Goal: Task Accomplishment & Management: Manage account settings

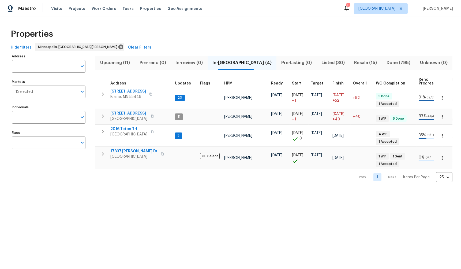
click at [321, 63] on span "Listed (30)" at bounding box center [333, 63] width 27 height 8
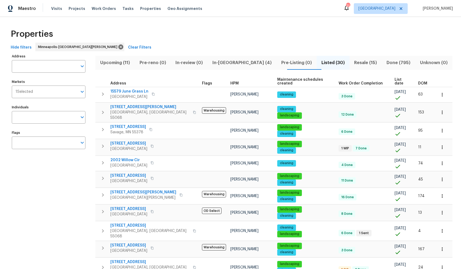
click at [395, 80] on span "List date" at bounding box center [402, 82] width 14 height 8
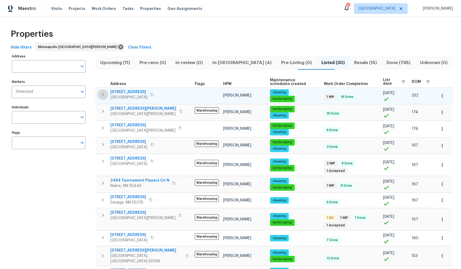
click at [103, 94] on icon "button" at bounding box center [103, 94] width 6 height 6
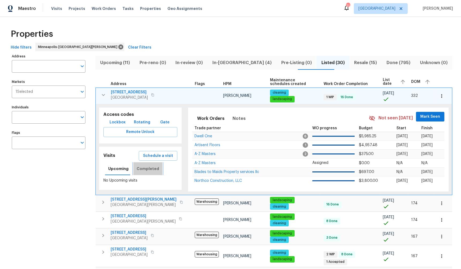
click at [152, 169] on span "Completed" at bounding box center [148, 168] width 23 height 7
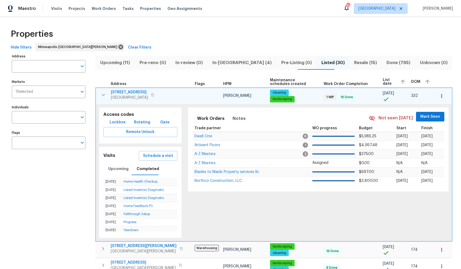
click at [100, 95] on icon "button" at bounding box center [103, 95] width 6 height 6
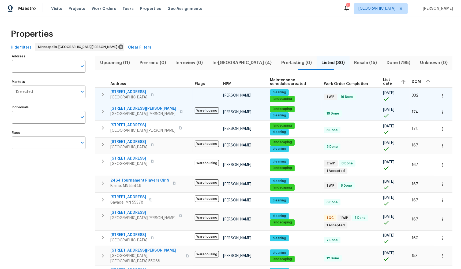
click at [103, 112] on icon "button" at bounding box center [103, 111] width 2 height 3
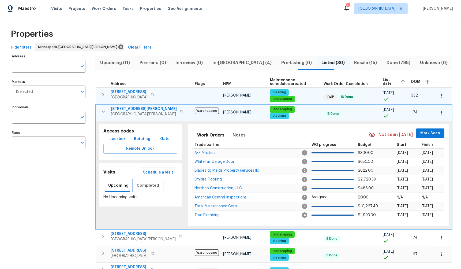
click at [143, 184] on span "Completed" at bounding box center [148, 185] width 23 height 7
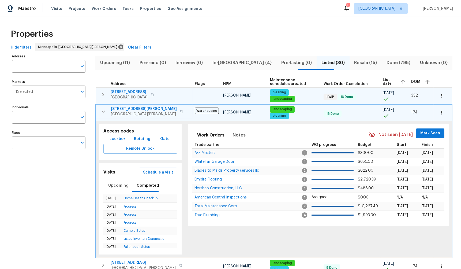
click at [103, 112] on icon "button" at bounding box center [103, 111] width 3 height 2
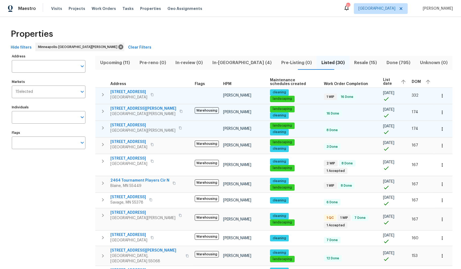
click at [101, 126] on icon "button" at bounding box center [103, 128] width 6 height 6
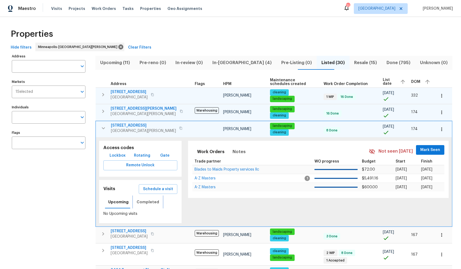
click at [150, 201] on span "Completed" at bounding box center [148, 202] width 23 height 7
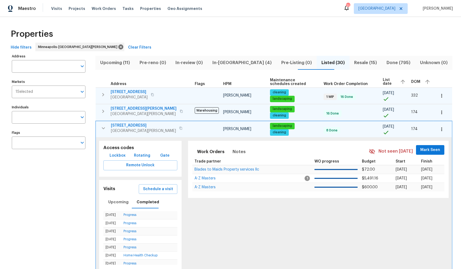
click at [103, 127] on icon "button" at bounding box center [103, 128] width 6 height 6
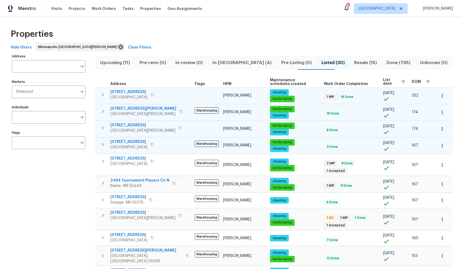
click at [103, 141] on icon "button" at bounding box center [103, 144] width 6 height 6
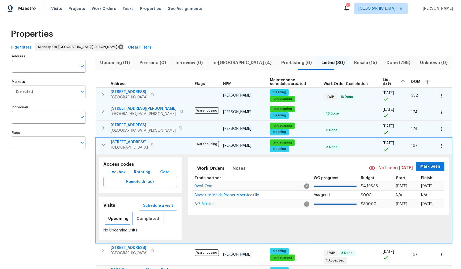
click at [152, 218] on span "Completed" at bounding box center [148, 218] width 23 height 7
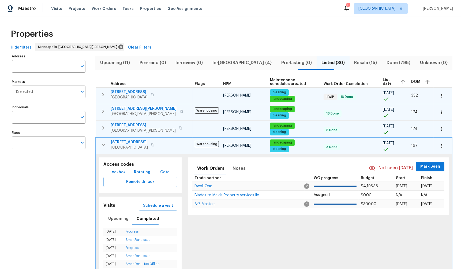
click at [104, 140] on button "button" at bounding box center [103, 144] width 11 height 11
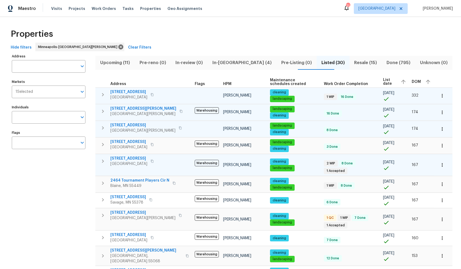
click at [103, 162] on icon "button" at bounding box center [103, 161] width 6 height 6
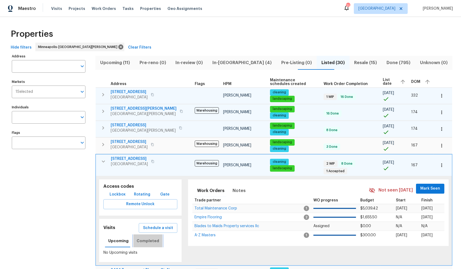
click at [152, 237] on span "Completed" at bounding box center [148, 240] width 23 height 7
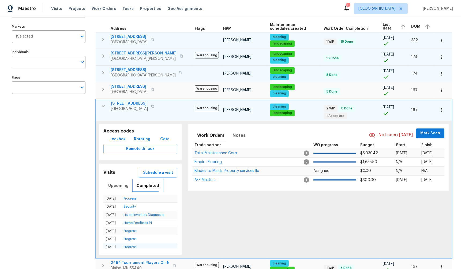
scroll to position [51, 0]
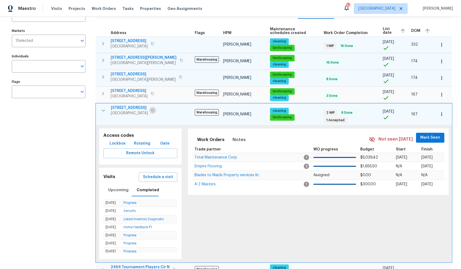
click at [154, 109] on icon "button" at bounding box center [152, 110] width 3 height 3
click at [103, 108] on icon "button" at bounding box center [103, 110] width 6 height 6
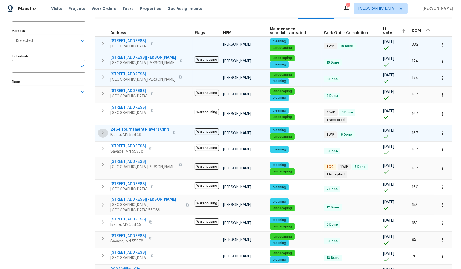
click at [104, 130] on icon "button" at bounding box center [103, 132] width 6 height 6
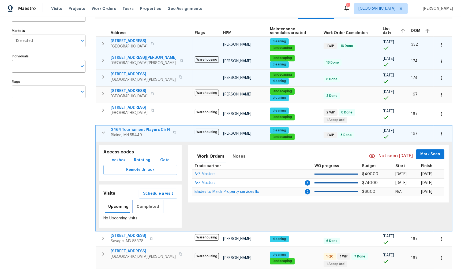
click at [151, 204] on span "Completed" at bounding box center [148, 206] width 23 height 7
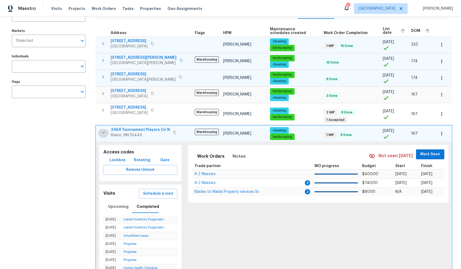
click at [104, 132] on icon "button" at bounding box center [103, 133] width 3 height 2
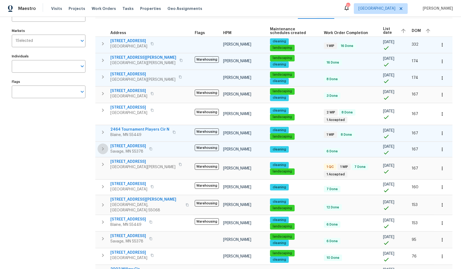
click at [104, 146] on icon "button" at bounding box center [103, 149] width 6 height 6
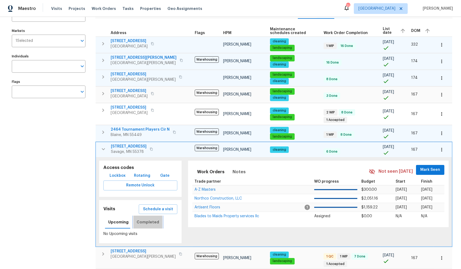
click at [148, 219] on span "Completed" at bounding box center [148, 222] width 23 height 7
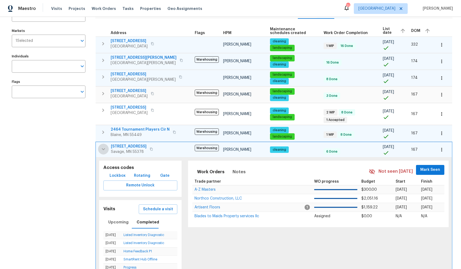
click at [102, 146] on icon "button" at bounding box center [103, 149] width 6 height 6
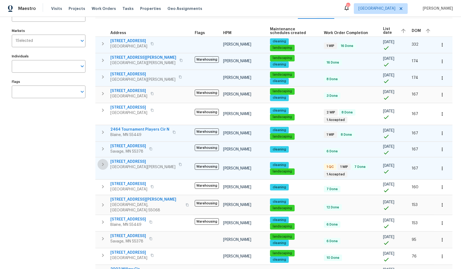
click at [101, 165] on icon "button" at bounding box center [103, 164] width 6 height 6
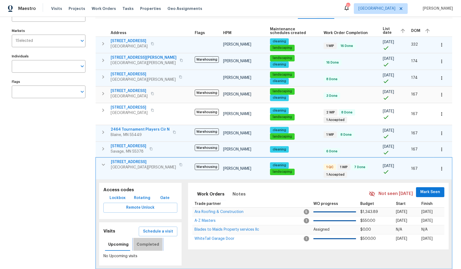
click at [148, 241] on span "Completed" at bounding box center [148, 244] width 23 height 7
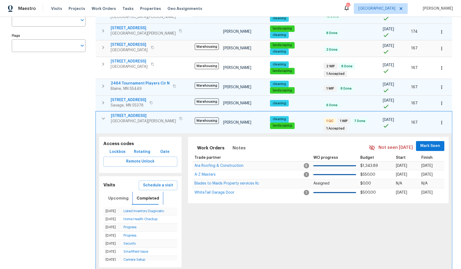
scroll to position [122, 0]
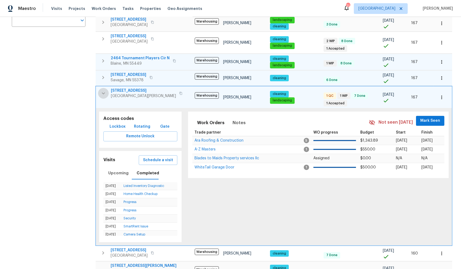
click at [101, 90] on icon "button" at bounding box center [103, 93] width 6 height 6
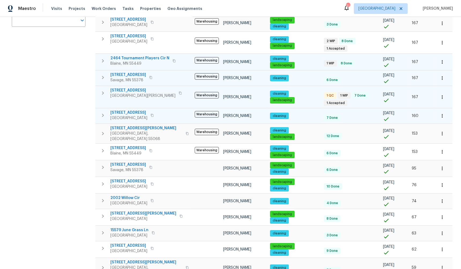
click at [105, 113] on icon "button" at bounding box center [103, 115] width 6 height 6
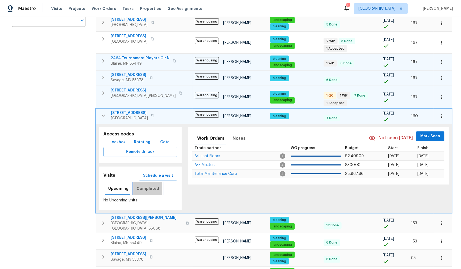
click at [148, 186] on span "Completed" at bounding box center [148, 188] width 23 height 7
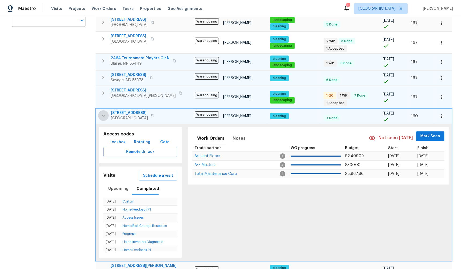
click at [101, 112] on icon "button" at bounding box center [103, 115] width 6 height 6
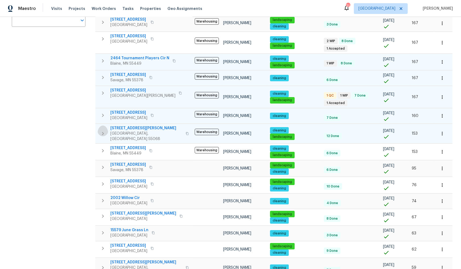
click at [103, 130] on icon "button" at bounding box center [103, 133] width 6 height 6
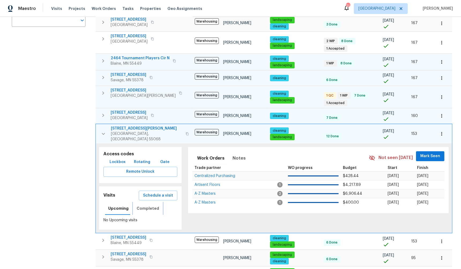
click at [151, 205] on span "Completed" at bounding box center [148, 208] width 23 height 7
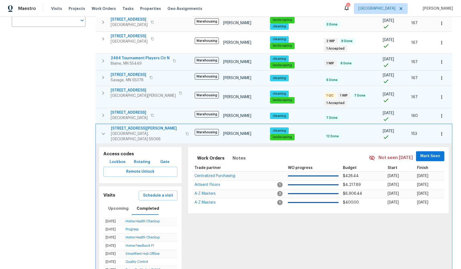
click at [103, 133] on icon "button" at bounding box center [103, 134] width 3 height 2
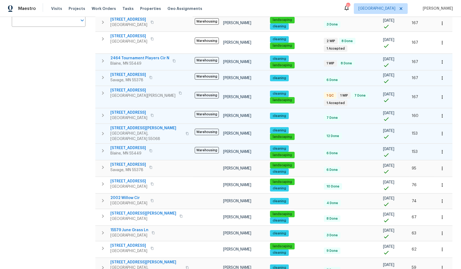
click at [105, 147] on icon "button" at bounding box center [103, 150] width 6 height 6
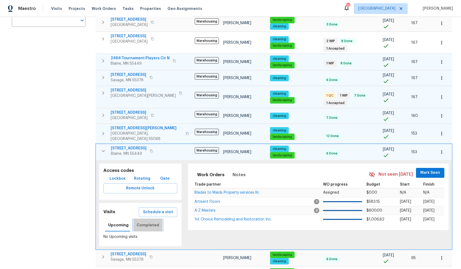
click at [150, 222] on span "Completed" at bounding box center [148, 225] width 23 height 7
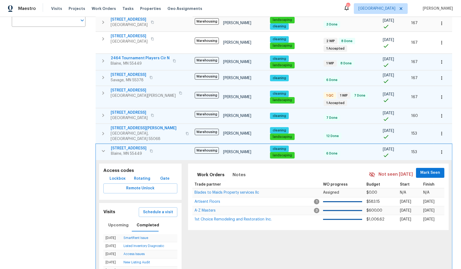
click at [102, 148] on icon "button" at bounding box center [103, 151] width 6 height 6
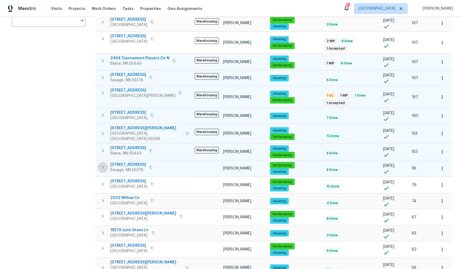
click at [101, 165] on icon "button" at bounding box center [103, 167] width 6 height 6
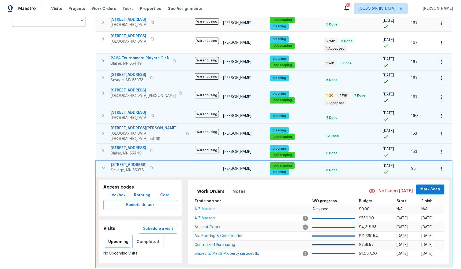
click at [151, 238] on span "Completed" at bounding box center [148, 241] width 23 height 7
click at [101, 164] on icon "button" at bounding box center [103, 167] width 6 height 6
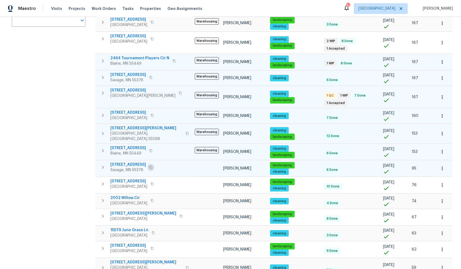
click at [150, 166] on icon "button" at bounding box center [151, 167] width 3 height 3
click at [149, 166] on icon "button" at bounding box center [150, 167] width 3 height 3
click at [103, 164] on icon "button" at bounding box center [103, 167] width 6 height 6
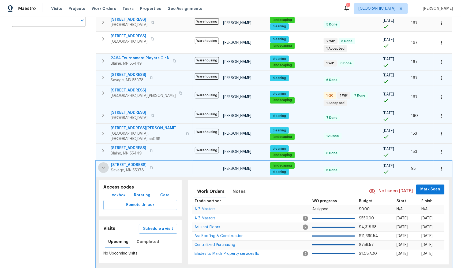
click at [103, 164] on icon "button" at bounding box center [103, 167] width 6 height 6
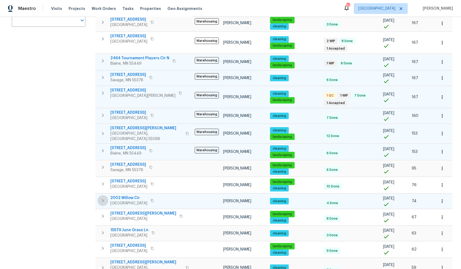
click at [103, 199] on icon "button" at bounding box center [103, 200] width 2 height 3
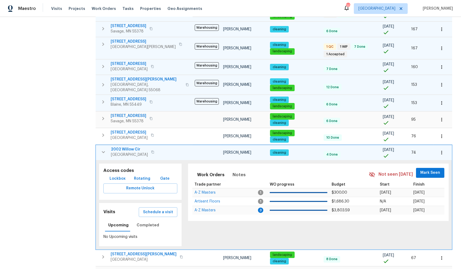
scroll to position [172, 0]
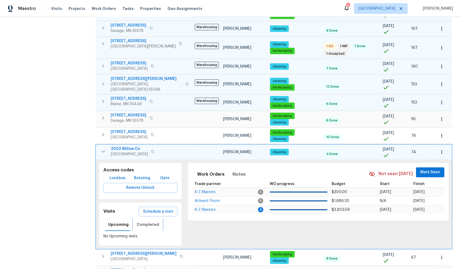
click at [149, 221] on span "Completed" at bounding box center [148, 224] width 23 height 7
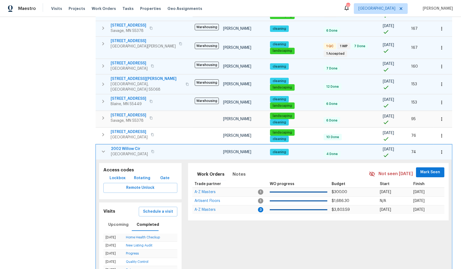
click at [103, 148] on icon "button" at bounding box center [103, 151] width 6 height 6
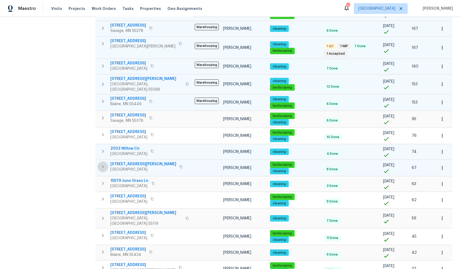
click at [103, 164] on icon "button" at bounding box center [103, 167] width 6 height 6
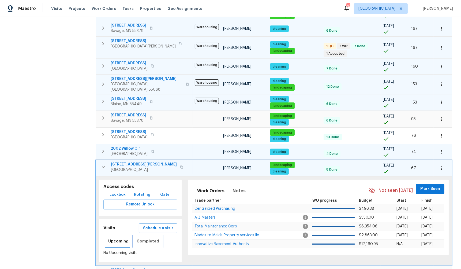
click at [148, 238] on span "Completed" at bounding box center [148, 241] width 23 height 7
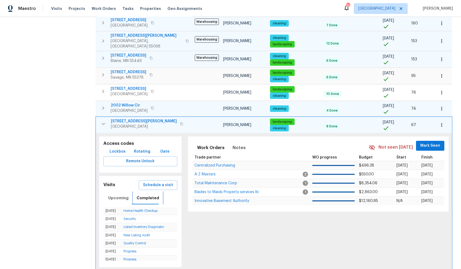
scroll to position [214, 0]
click at [180, 122] on icon "button" at bounding box center [181, 123] width 3 height 3
click at [103, 121] on icon "button" at bounding box center [103, 124] width 6 height 6
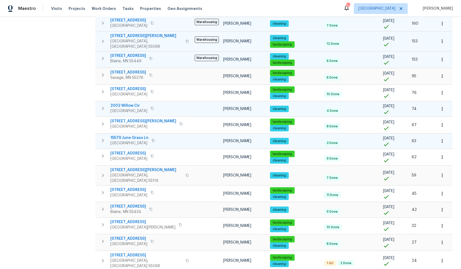
click at [103, 139] on icon "button" at bounding box center [103, 140] width 2 height 3
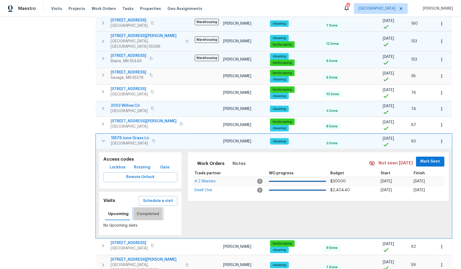
click at [146, 210] on span "Completed" at bounding box center [148, 213] width 23 height 7
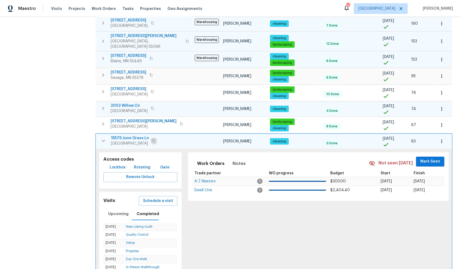
click at [155, 139] on icon "button" at bounding box center [153, 140] width 3 height 3
click at [103, 138] on icon "button" at bounding box center [103, 141] width 6 height 6
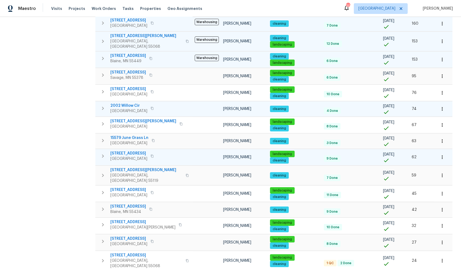
click at [103, 154] on icon "button" at bounding box center [103, 155] width 2 height 3
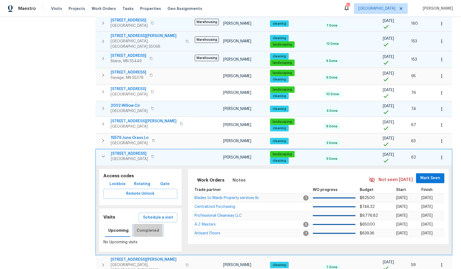
click at [153, 227] on span "Completed" at bounding box center [148, 230] width 23 height 7
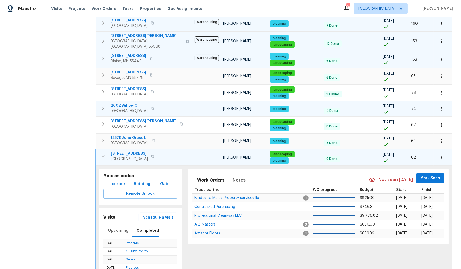
click at [103, 155] on icon "button" at bounding box center [103, 156] width 3 height 2
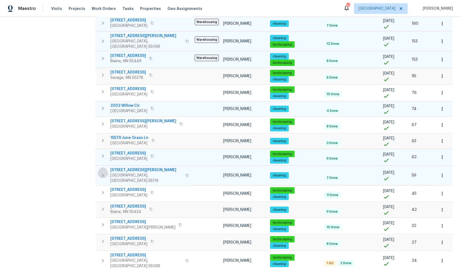
click at [105, 172] on icon "button" at bounding box center [103, 175] width 6 height 6
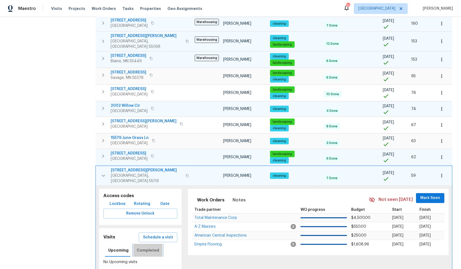
click at [150, 247] on span "Completed" at bounding box center [148, 250] width 23 height 7
click at [102, 175] on icon "button" at bounding box center [103, 176] width 3 height 2
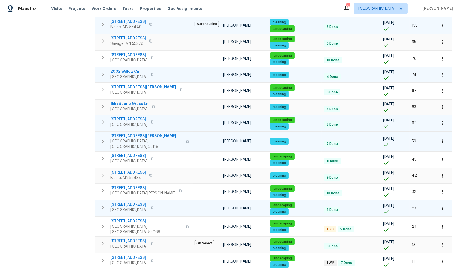
scroll to position [263, 0]
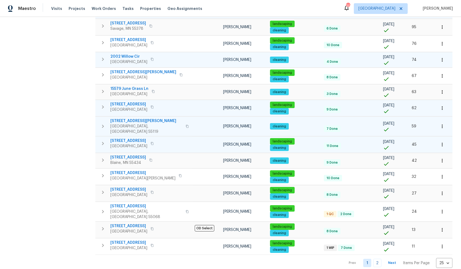
click at [102, 140] on icon "button" at bounding box center [103, 143] width 6 height 6
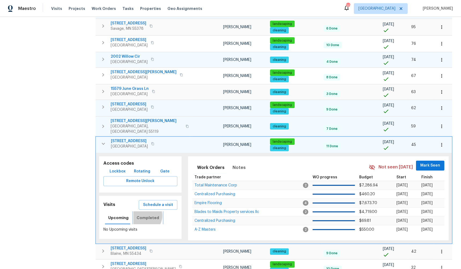
click at [142, 214] on span "Completed" at bounding box center [148, 217] width 23 height 7
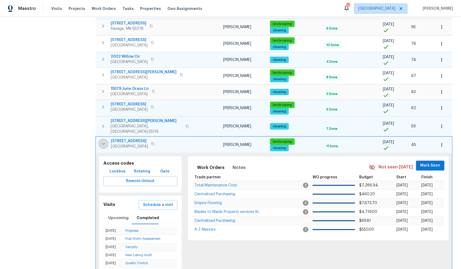
click at [103, 140] on icon "button" at bounding box center [103, 143] width 6 height 6
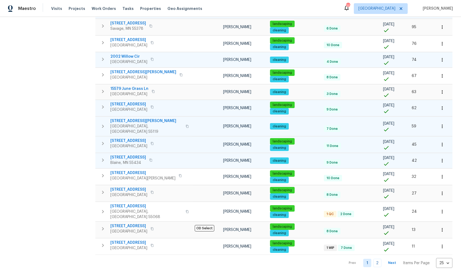
click at [103, 157] on icon "button" at bounding box center [103, 160] width 6 height 6
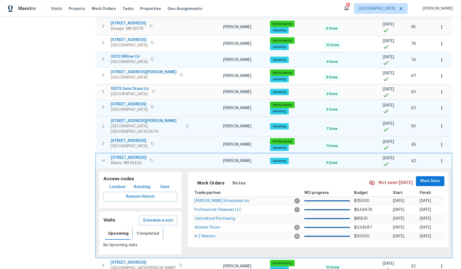
click at [141, 230] on span "Completed" at bounding box center [148, 233] width 23 height 7
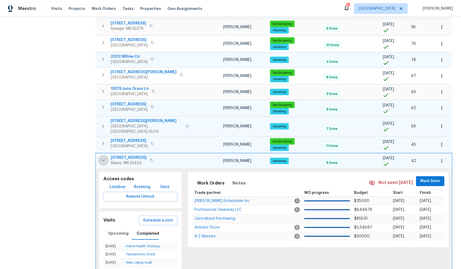
click at [103, 157] on icon "button" at bounding box center [103, 160] width 6 height 6
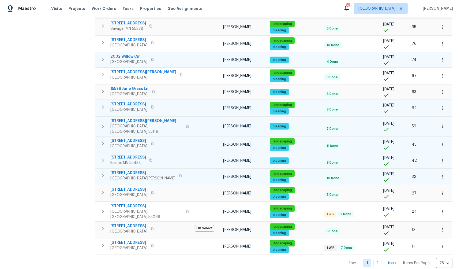
click at [103, 172] on icon "button" at bounding box center [103, 175] width 6 height 6
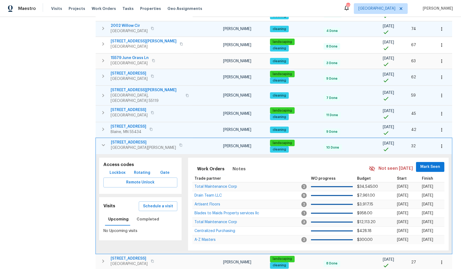
scroll to position [298, 0]
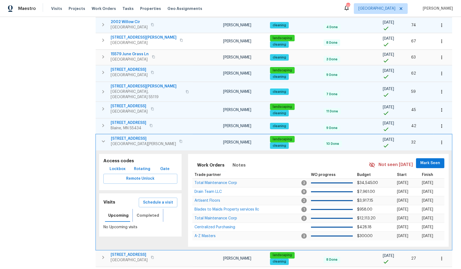
click at [148, 212] on span "Completed" at bounding box center [148, 215] width 23 height 7
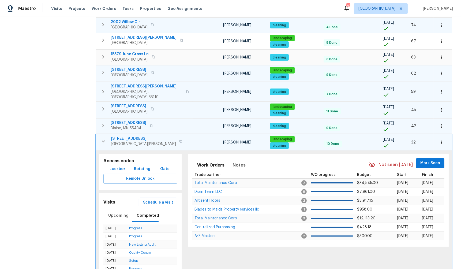
click at [102, 140] on icon "button" at bounding box center [103, 141] width 3 height 2
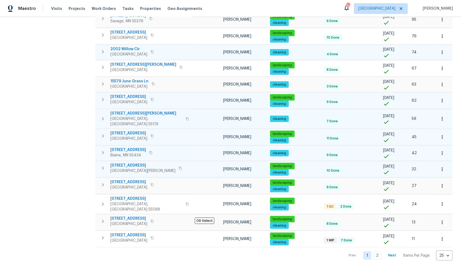
scroll to position [263, 0]
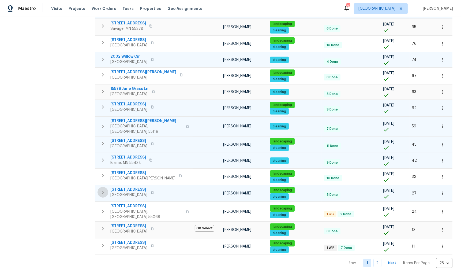
click at [102, 189] on icon "button" at bounding box center [103, 192] width 6 height 6
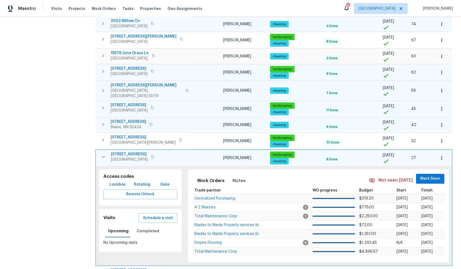
scroll to position [363, 0]
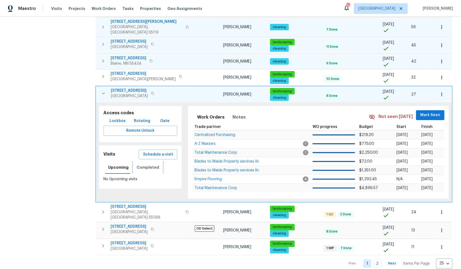
click at [145, 164] on span "Completed" at bounding box center [148, 167] width 23 height 7
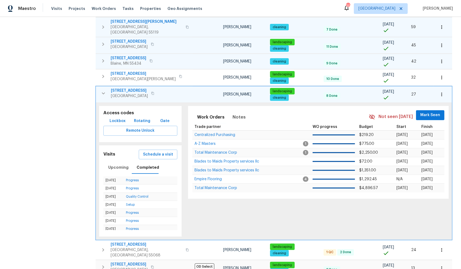
click at [103, 92] on icon "button" at bounding box center [103, 93] width 3 height 2
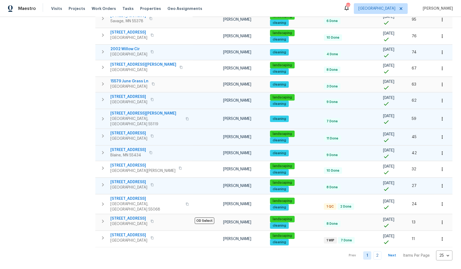
scroll to position [263, 0]
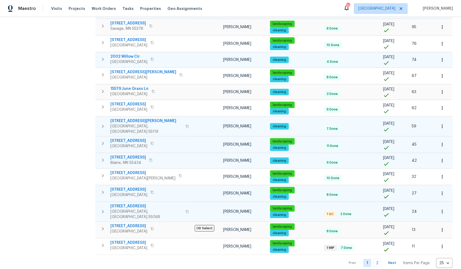
click at [106, 204] on button "button" at bounding box center [103, 211] width 11 height 16
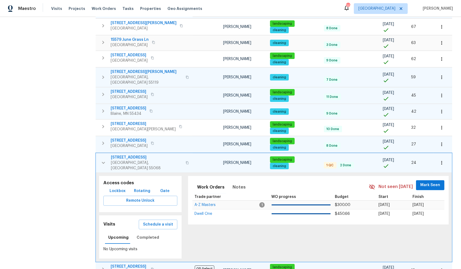
scroll to position [341, 0]
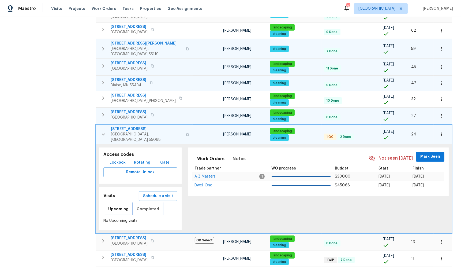
click at [152, 206] on span "Completed" at bounding box center [148, 209] width 23 height 7
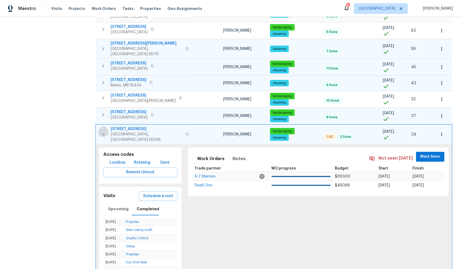
click at [101, 131] on icon "button" at bounding box center [103, 134] width 6 height 6
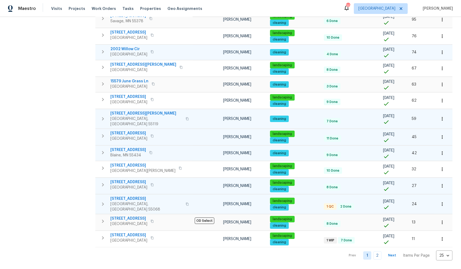
scroll to position [263, 0]
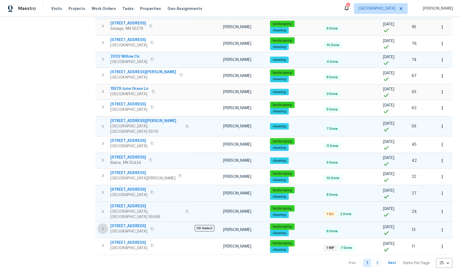
click at [104, 225] on icon "button" at bounding box center [103, 228] width 6 height 6
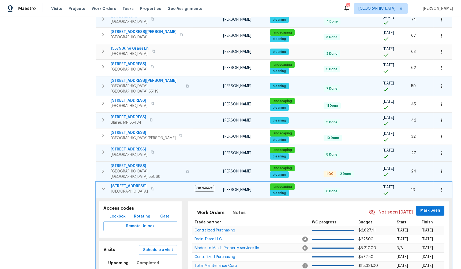
scroll to position [363, 0]
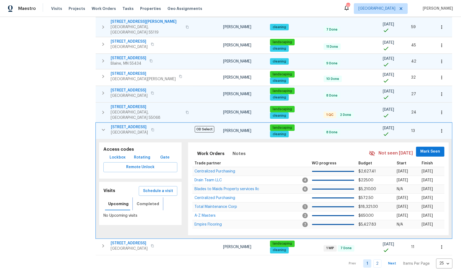
click at [153, 200] on span "Completed" at bounding box center [148, 203] width 23 height 7
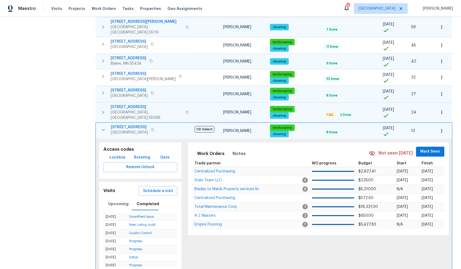
click at [103, 127] on icon "button" at bounding box center [103, 130] width 6 height 6
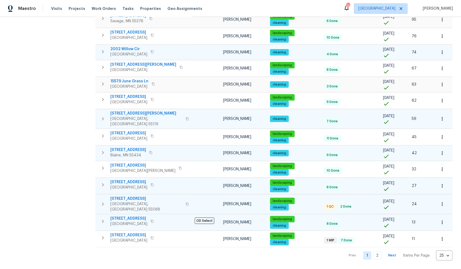
scroll to position [263, 0]
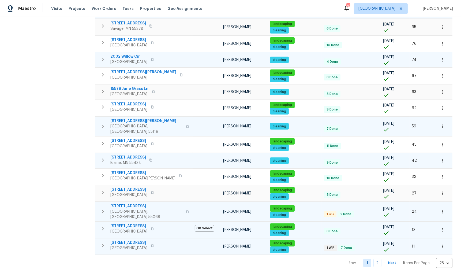
click at [102, 242] on icon "button" at bounding box center [103, 245] width 6 height 6
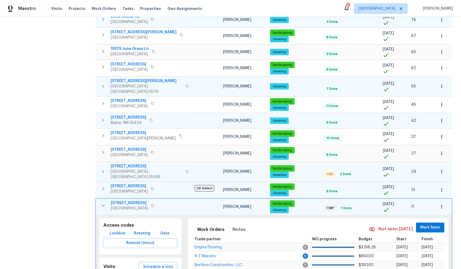
scroll to position [363, 0]
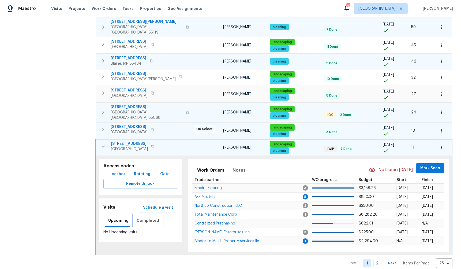
click at [149, 217] on span "Completed" at bounding box center [148, 220] width 23 height 7
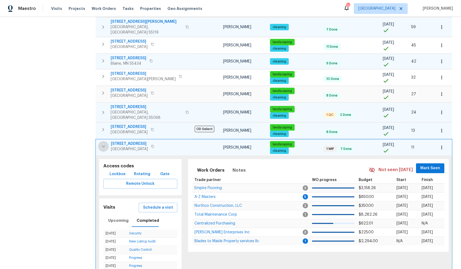
click at [101, 143] on icon "button" at bounding box center [103, 146] width 6 height 6
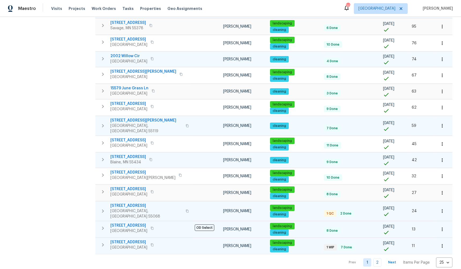
scroll to position [263, 0]
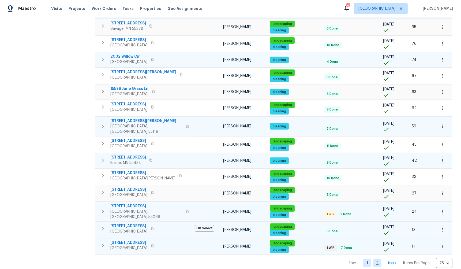
click at [375, 259] on link "2" at bounding box center [378, 263] width 8 height 8
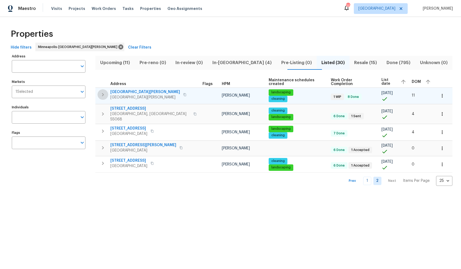
click at [102, 93] on icon "button" at bounding box center [103, 94] width 6 height 6
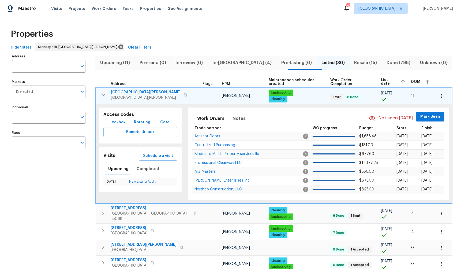
click at [104, 93] on icon "button" at bounding box center [103, 95] width 6 height 6
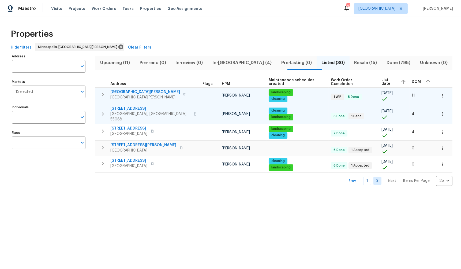
click at [104, 113] on icon "button" at bounding box center [103, 114] width 6 height 6
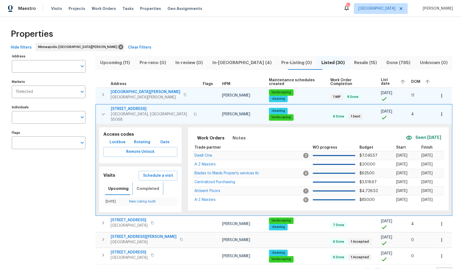
click at [144, 185] on span "Completed" at bounding box center [148, 188] width 23 height 7
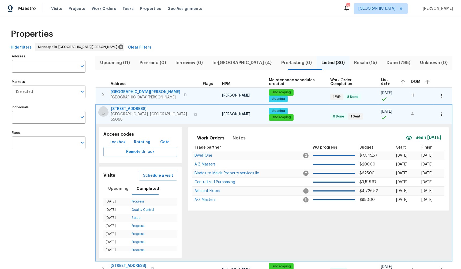
click at [102, 111] on icon "button" at bounding box center [103, 114] width 6 height 6
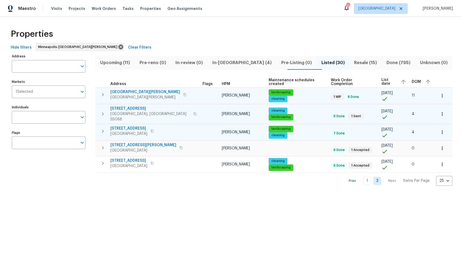
click at [102, 128] on icon "button" at bounding box center [103, 131] width 6 height 6
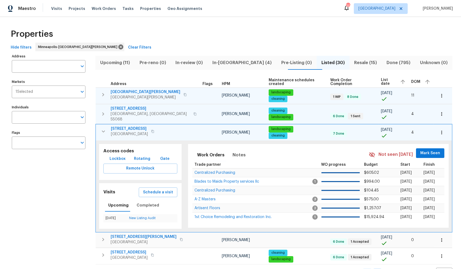
click at [105, 126] on button "button" at bounding box center [103, 131] width 11 height 11
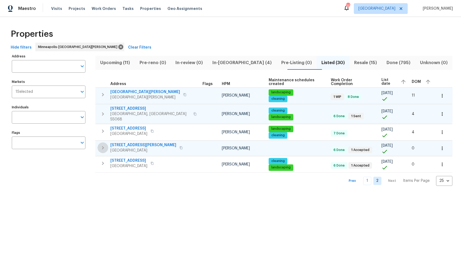
click at [104, 145] on icon "button" at bounding box center [103, 147] width 6 height 6
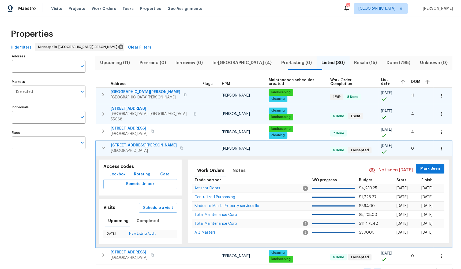
click at [103, 145] on icon "button" at bounding box center [103, 148] width 6 height 6
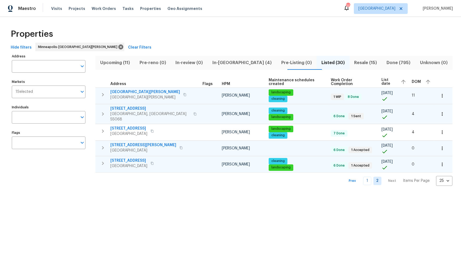
click at [103, 160] on icon "button" at bounding box center [103, 163] width 6 height 6
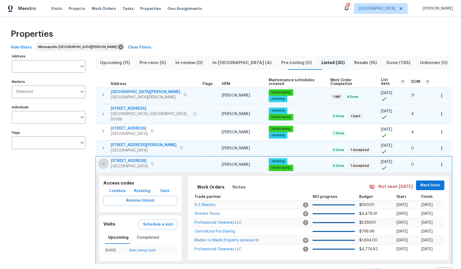
click at [104, 162] on icon "button" at bounding box center [103, 163] width 3 height 2
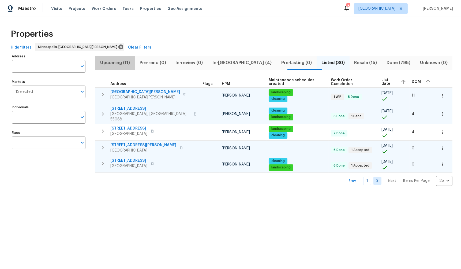
drag, startPoint x: 117, startPoint y: 62, endPoint x: 122, endPoint y: 61, distance: 5.1
click at [117, 62] on span "Upcoming (11)" at bounding box center [115, 63] width 33 height 8
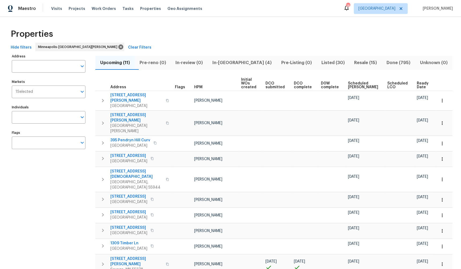
click at [360, 83] on span "Scheduled COE" at bounding box center [363, 85] width 30 height 8
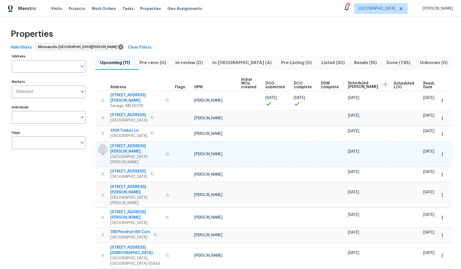
click at [103, 153] on icon "button" at bounding box center [103, 154] width 2 height 3
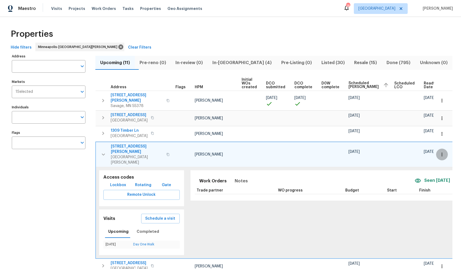
click at [440, 152] on icon "button" at bounding box center [442, 154] width 5 height 5
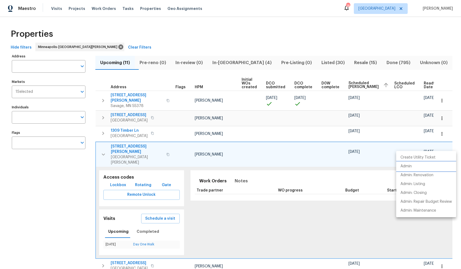
click at [411, 168] on p "Admin" at bounding box center [406, 167] width 11 height 6
click at [84, 214] on div at bounding box center [230, 134] width 461 height 269
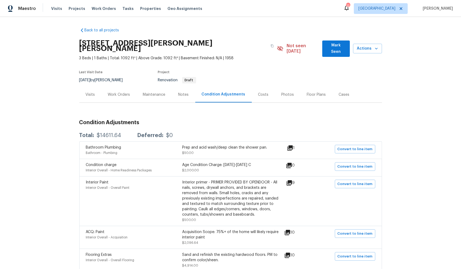
click at [57, 162] on div "Back to all projects 1426 Burr St, St. Paul, MN 55130 3 Beds | 1 Baths | Total:…" at bounding box center [230, 143] width 461 height 252
click at [328, 43] on span "Mark Seen" at bounding box center [336, 48] width 19 height 13
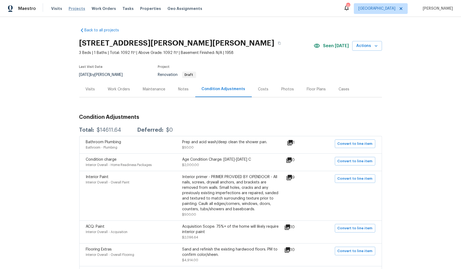
click at [77, 9] on span "Projects" at bounding box center [77, 8] width 17 height 5
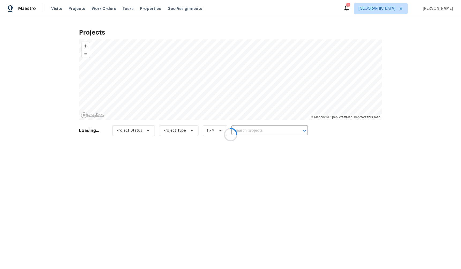
click at [99, 9] on div at bounding box center [230, 134] width 461 height 269
click at [102, 9] on div at bounding box center [230, 134] width 461 height 269
click at [105, 7] on div at bounding box center [230, 134] width 461 height 269
click at [106, 9] on div at bounding box center [230, 134] width 461 height 269
click at [100, 6] on div at bounding box center [230, 134] width 461 height 269
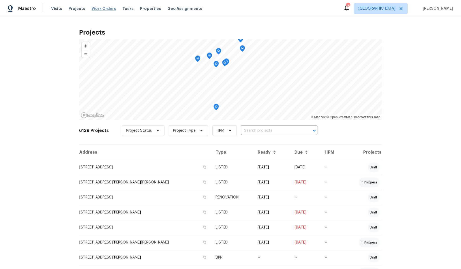
click at [101, 8] on span "Work Orders" at bounding box center [104, 8] width 24 height 5
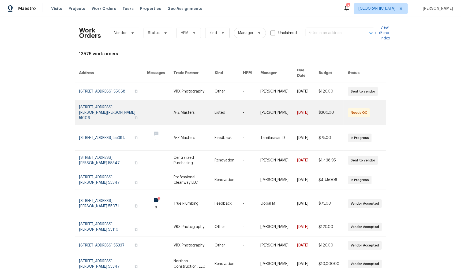
click at [86, 110] on link at bounding box center [113, 112] width 68 height 25
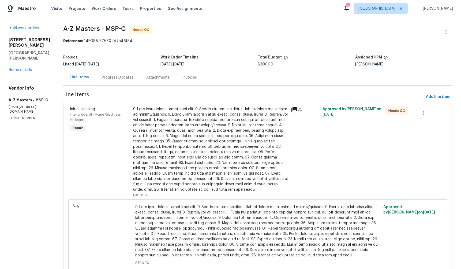
click at [182, 152] on div at bounding box center [210, 149] width 155 height 86
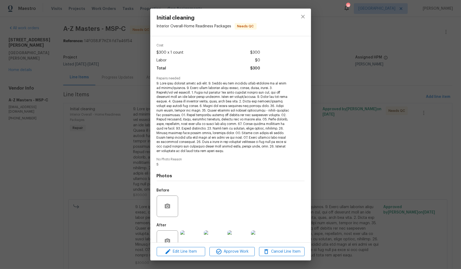
scroll to position [32, 0]
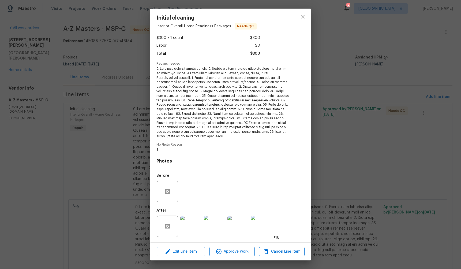
click at [188, 224] on img at bounding box center [190, 225] width 21 height 21
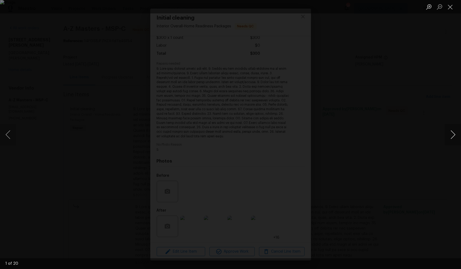
click at [454, 135] on button "Next image" at bounding box center [453, 134] width 16 height 21
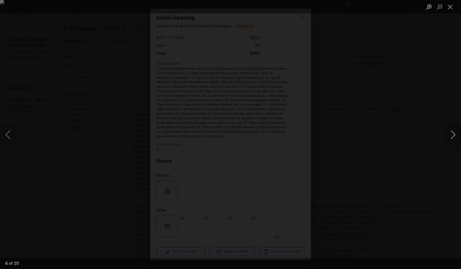
click at [454, 135] on button "Next image" at bounding box center [453, 134] width 16 height 21
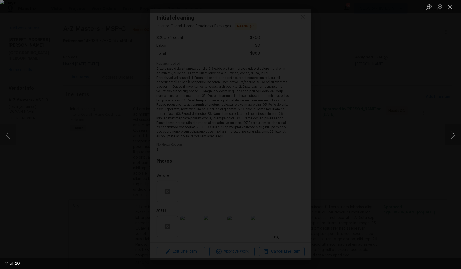
click at [454, 135] on button "Next image" at bounding box center [453, 134] width 16 height 21
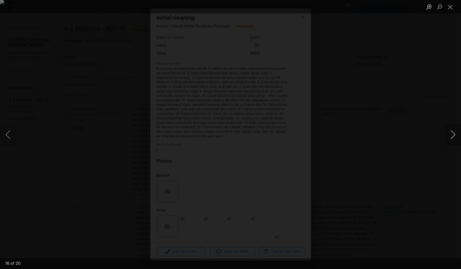
click at [454, 135] on button "Next image" at bounding box center [453, 134] width 16 height 21
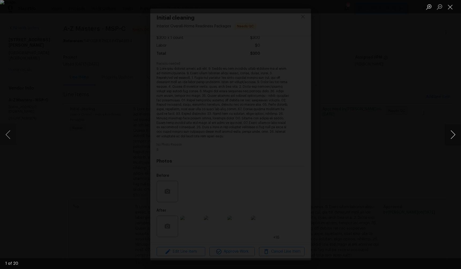
click at [454, 135] on button "Next image" at bounding box center [453, 134] width 16 height 21
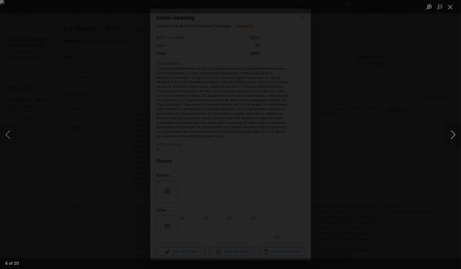
click at [454, 135] on button "Next image" at bounding box center [453, 134] width 16 height 21
click at [454, 133] on button "Next image" at bounding box center [453, 134] width 16 height 21
click at [449, 10] on button "Close lightbox" at bounding box center [450, 6] width 11 height 9
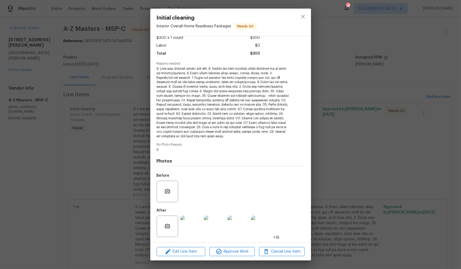
click at [265, 226] on img at bounding box center [261, 225] width 21 height 21
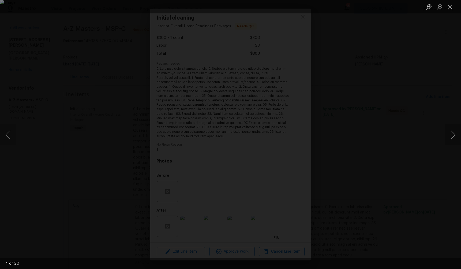
click at [454, 133] on button "Next image" at bounding box center [453, 134] width 16 height 21
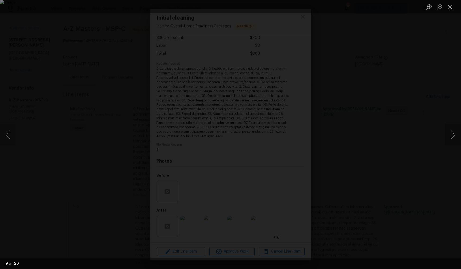
click at [454, 133] on button "Next image" at bounding box center [453, 134] width 16 height 21
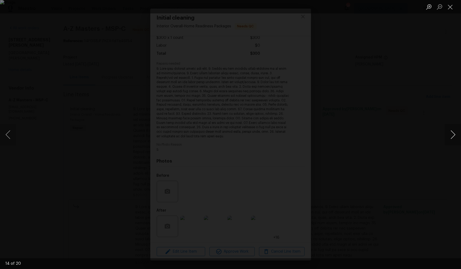
click at [454, 133] on button "Next image" at bounding box center [453, 134] width 16 height 21
click at [451, 7] on button "Close lightbox" at bounding box center [450, 6] width 11 height 9
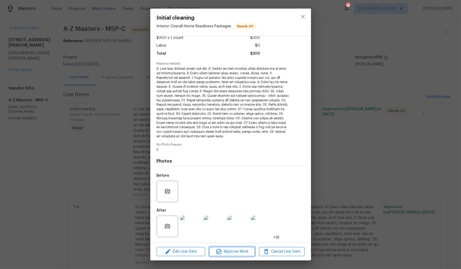
click at [228, 248] on span "Approve Work" at bounding box center [232, 251] width 42 height 7
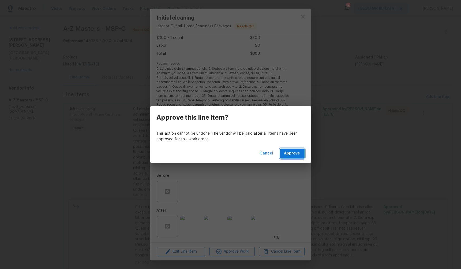
click at [303, 155] on button "Approve" at bounding box center [292, 153] width 25 height 10
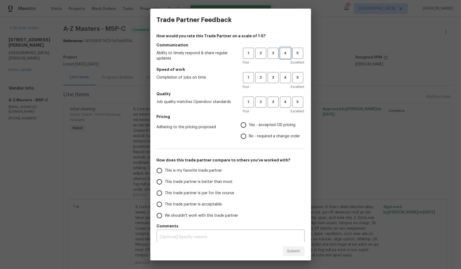
click at [281, 56] on button "4" at bounding box center [285, 53] width 11 height 11
drag, startPoint x: 279, startPoint y: 80, endPoint x: 277, endPoint y: 83, distance: 4.0
click at [281, 80] on span "4" at bounding box center [286, 78] width 10 height 6
click at [268, 103] on span "3" at bounding box center [273, 102] width 10 height 6
click at [239, 121] on input "Yes - accepted OD pricing" at bounding box center [243, 124] width 11 height 11
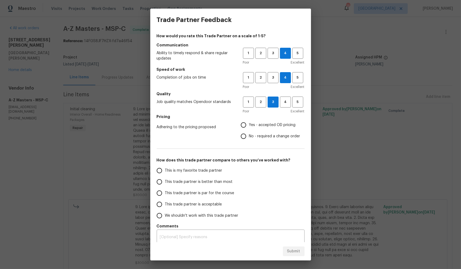
radio input "true"
click at [158, 192] on input "This trade partner is par for the course" at bounding box center [159, 192] width 11 height 11
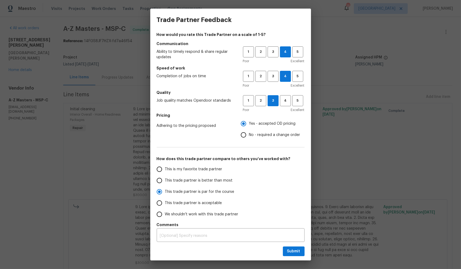
scroll to position [3, 0]
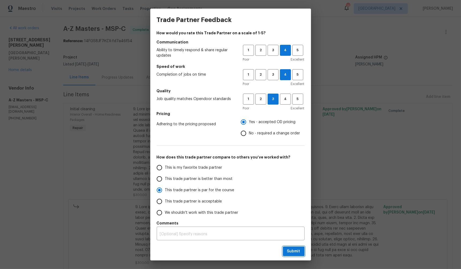
click at [289, 248] on span "Submit" at bounding box center [293, 251] width 13 height 7
radio input "true"
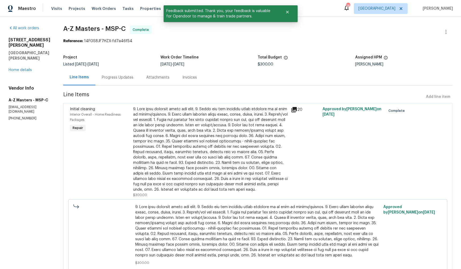
click at [102, 77] on div "Progress Updates" at bounding box center [118, 77] width 32 height 5
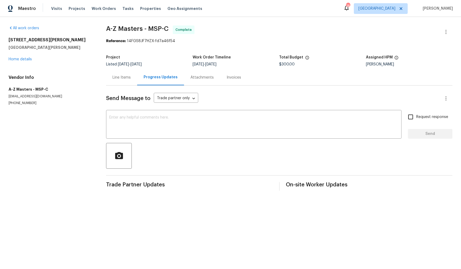
click at [18, 56] on div "1137 Barclay St St. Paul, MN 55106 Home details" at bounding box center [51, 49] width 85 height 25
click at [17, 60] on link "Home details" at bounding box center [20, 59] width 23 height 4
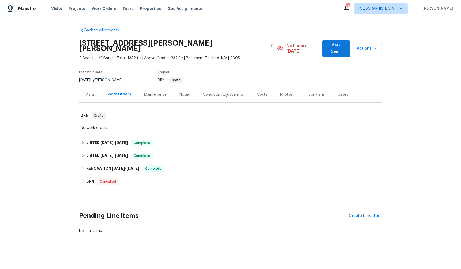
click at [50, 151] on div "Back to all projects 1137 Barclay St, St. Paul, MN 55106 2 Beds | 1 1/2 Baths |…" at bounding box center [230, 143] width 461 height 252
click at [336, 51] on div "1137 Barclay St, St. Paul, MN 55106 2 Beds | 1 1/2 Baths | Total: 1332 ft² | Ab…" at bounding box center [230, 48] width 303 height 25
click at [333, 46] on span "Mark Seen" at bounding box center [336, 48] width 19 height 13
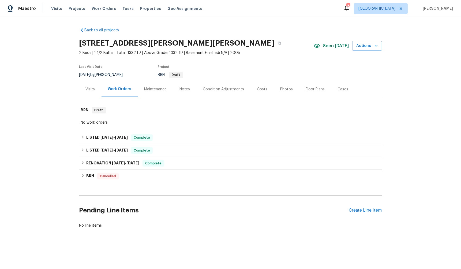
click at [46, 153] on div "Back to all projects 1137 Barclay St, St. Paul, MN 55106 2 Beds | 1 1/2 Baths |…" at bounding box center [230, 141] width 461 height 248
click at [45, 107] on div "Back to all projects 1137 Barclay St, St. Paul, MN 55106 2 Beds | 1 1/2 Baths |…" at bounding box center [230, 141] width 461 height 248
click at [73, 8] on span "Projects" at bounding box center [77, 8] width 17 height 5
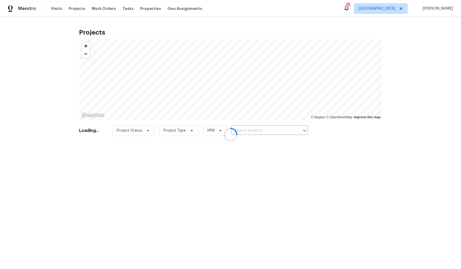
click at [100, 9] on div at bounding box center [230, 134] width 461 height 269
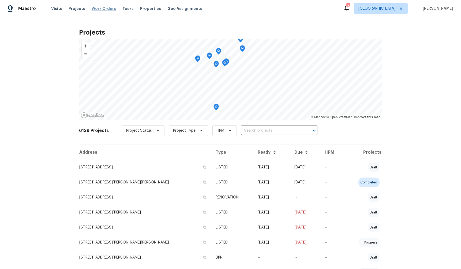
click at [104, 9] on span "Work Orders" at bounding box center [104, 8] width 24 height 5
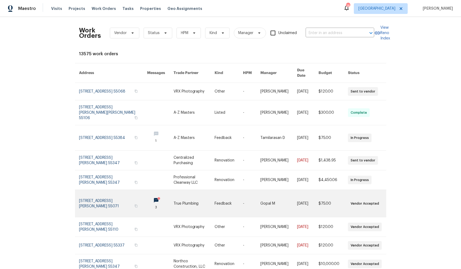
click at [94, 192] on link at bounding box center [113, 203] width 68 height 27
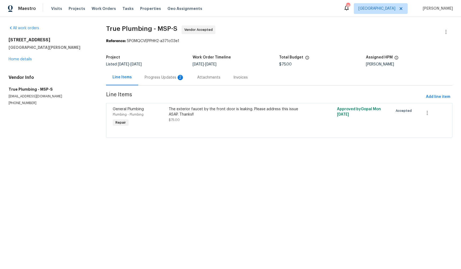
click at [163, 77] on div "Progress Updates 2" at bounding box center [165, 77] width 40 height 5
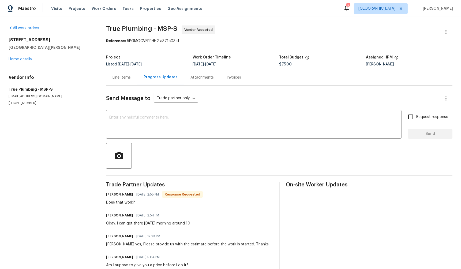
click at [127, 79] on div "Line Items" at bounding box center [122, 77] width 18 height 5
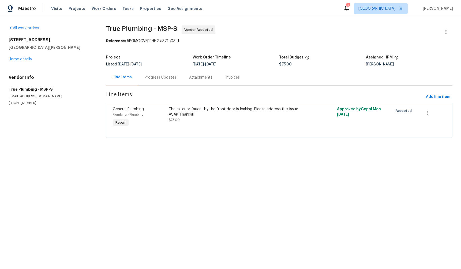
click at [186, 111] on div "The exterior faucet by the front door is leaking. Please address this issue ASA…" at bounding box center [237, 111] width 137 height 11
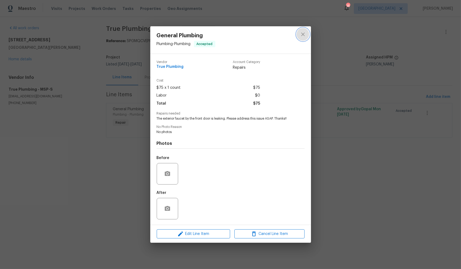
click at [304, 33] on icon "close" at bounding box center [302, 33] width 3 height 3
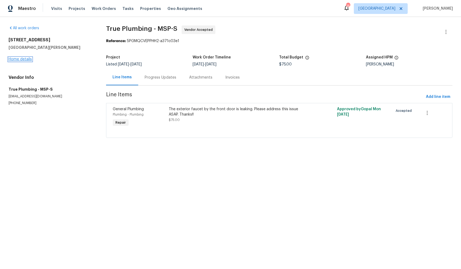
click at [15, 59] on link "Home details" at bounding box center [20, 59] width 23 height 4
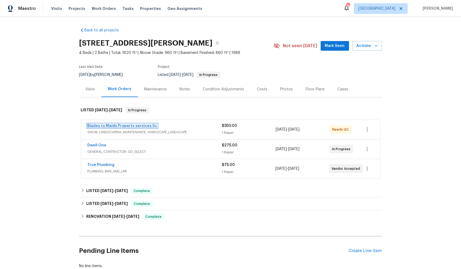
click at [117, 125] on link "Blades to Maids Property services llc" at bounding box center [123, 126] width 70 height 4
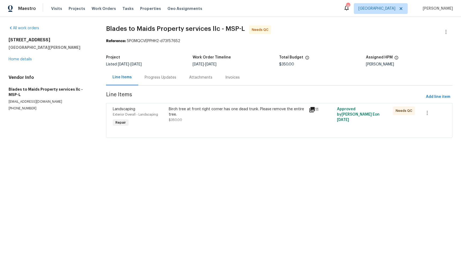
click at [168, 80] on div "Progress Updates" at bounding box center [161, 77] width 32 height 5
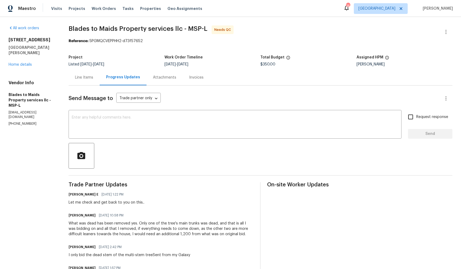
click at [91, 75] on div "Line Items" at bounding box center [84, 77] width 18 height 5
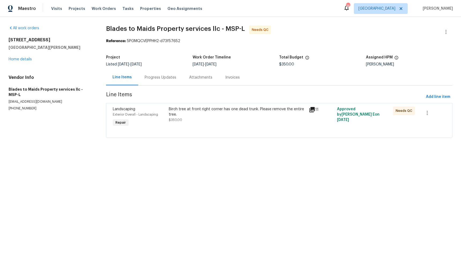
click at [178, 107] on div "Birch tree at front right corner has one dead trunk. Please remove the entire t…" at bounding box center [237, 111] width 137 height 11
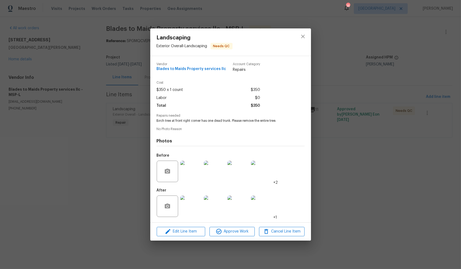
click at [248, 207] on img at bounding box center [238, 205] width 21 height 21
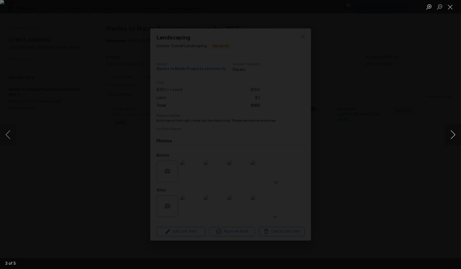
click at [455, 135] on button "Next image" at bounding box center [453, 134] width 16 height 21
click at [455, 133] on button "Next image" at bounding box center [453, 134] width 16 height 21
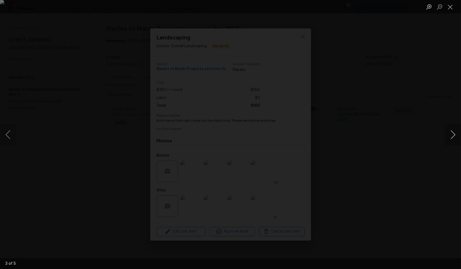
click at [455, 133] on button "Next image" at bounding box center [453, 134] width 16 height 21
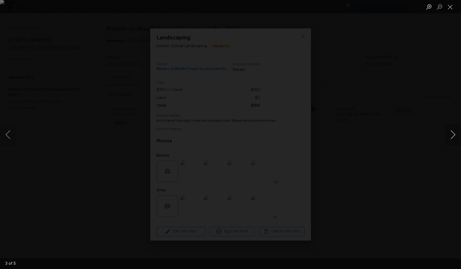
click at [455, 133] on button "Next image" at bounding box center [453, 134] width 16 height 21
click at [450, 5] on button "Close lightbox" at bounding box center [450, 6] width 11 height 9
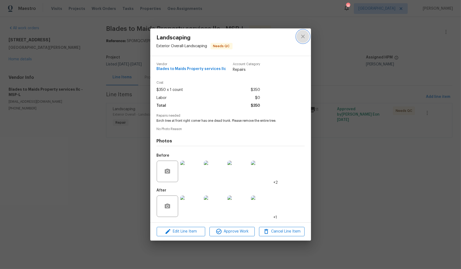
click at [306, 36] on icon "close" at bounding box center [303, 36] width 6 height 6
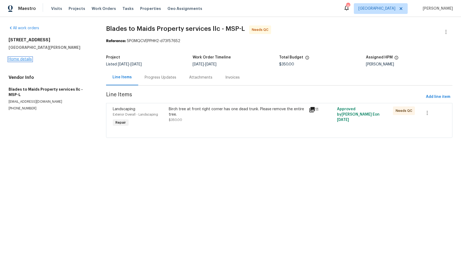
click at [27, 60] on link "Home details" at bounding box center [20, 59] width 23 height 4
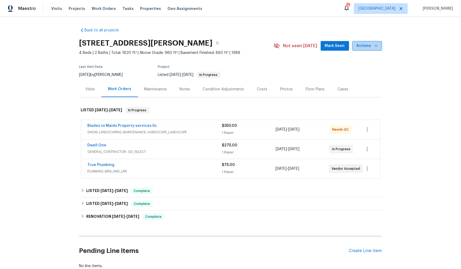
click at [368, 46] on span "Actions" at bounding box center [367, 46] width 21 height 7
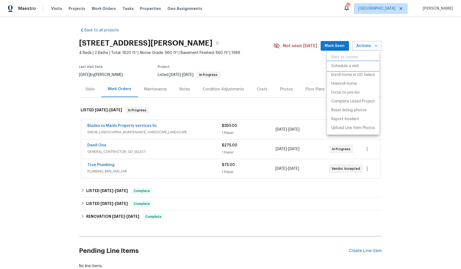
click at [362, 64] on li "Schedule a visit" at bounding box center [353, 66] width 52 height 9
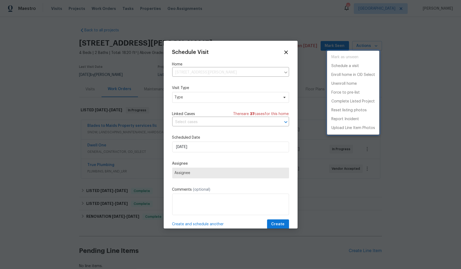
click at [196, 70] on div at bounding box center [230, 134] width 461 height 269
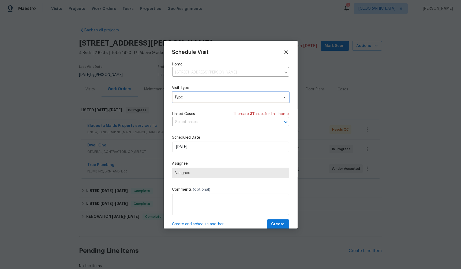
click at [202, 98] on span "Type" at bounding box center [227, 97] width 104 height 5
type input "prog"
click at [185, 131] on div "Progress" at bounding box center [184, 129] width 16 height 5
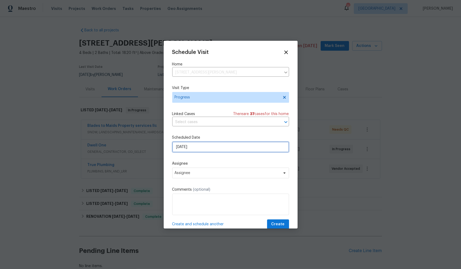
click at [196, 149] on input "8/11/2025" at bounding box center [230, 147] width 117 height 11
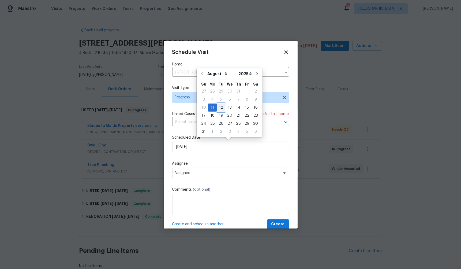
click at [219, 106] on div "12" at bounding box center [221, 108] width 9 height 8
type input "[DATE]"
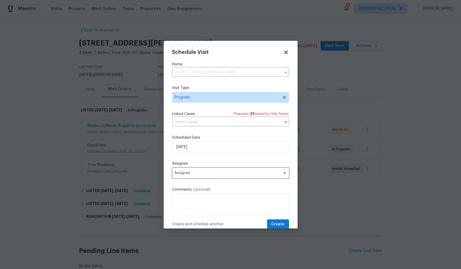
click at [222, 168] on span "Assignee" at bounding box center [230, 173] width 117 height 11
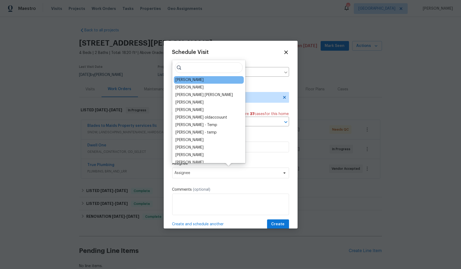
click at [198, 79] on div "[PERSON_NAME]" at bounding box center [209, 80] width 70 height 8
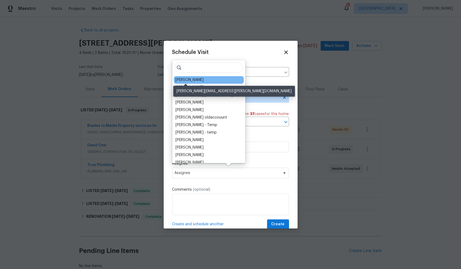
click at [192, 80] on div "[PERSON_NAME]" at bounding box center [190, 79] width 28 height 5
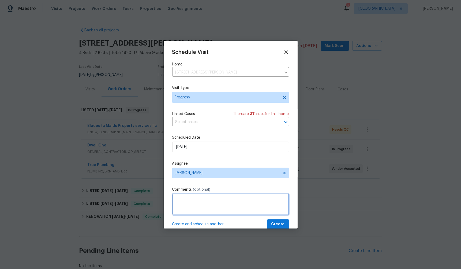
drag, startPoint x: 211, startPoint y: 207, endPoint x: 214, endPoint y: 207, distance: 3.1
click at [211, 207] on textarea at bounding box center [230, 204] width 117 height 21
drag, startPoint x: 211, startPoint y: 199, endPoint x: 252, endPoint y: 198, distance: 41.3
click at [252, 198] on textarea "Check on front trees, decide weather" at bounding box center [230, 204] width 117 height 21
type textarea "Check on front trees Busta took down part of a birch cluster. Decide if remaind…"
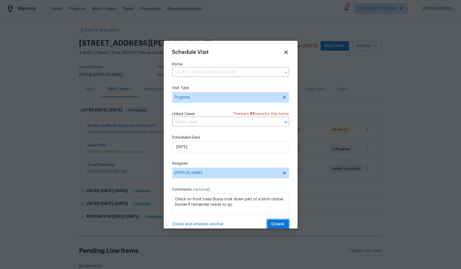
click at [279, 222] on span "Create" at bounding box center [278, 224] width 13 height 7
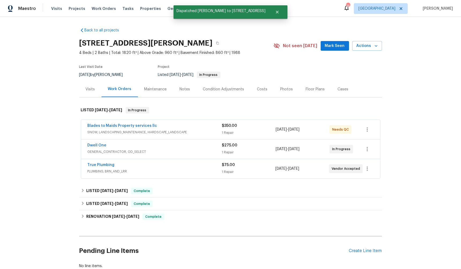
click at [42, 169] on div "Back to all projects 1132 Lincoln Ct, St. Paul Park, MN 55071 4 Beds | 2 Baths …" at bounding box center [230, 143] width 461 height 252
click at [53, 213] on div "Back to all projects 1132 Lincoln Ct, St. Paul Park, MN 55071 4 Beds | 2 Baths …" at bounding box center [230, 143] width 461 height 252
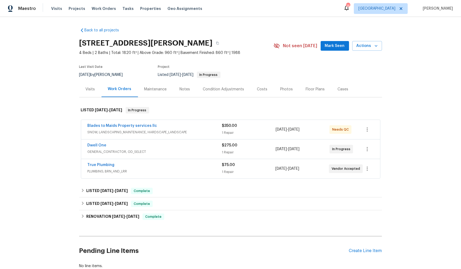
click at [60, 155] on div "Back to all projects 1132 Lincoln Ct, St. Paul Park, MN 55071 4 Beds | 2 Baths …" at bounding box center [230, 143] width 461 height 252
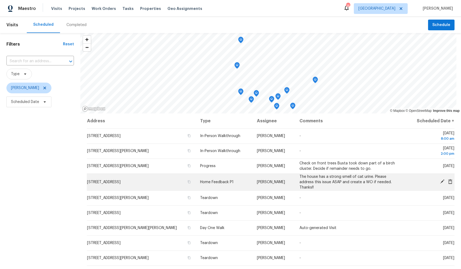
click at [448, 182] on icon at bounding box center [450, 181] width 5 height 5
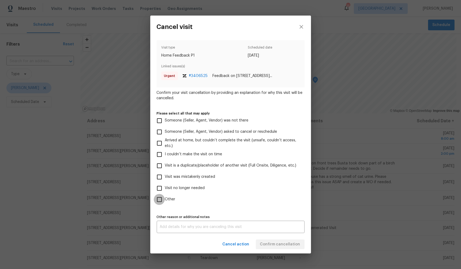
click at [160, 199] on input "Other" at bounding box center [159, 199] width 11 height 11
checkbox input "true"
click at [178, 225] on textarea at bounding box center [231, 227] width 142 height 4
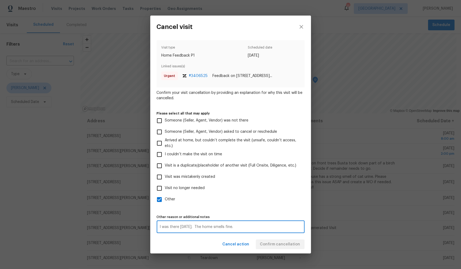
type textarea "I was there [DATE]. The home smells fine."
click at [240, 203] on label "Other" at bounding box center [227, 199] width 147 height 11
click at [165, 203] on input "Other" at bounding box center [159, 199] width 11 height 11
click at [208, 206] on div "Visit type Home Feedback P1 Scheduled date [DATE] Linked issues(s) Urgent # 340…" at bounding box center [231, 136] width 148 height 193
click at [161, 200] on input "Other" at bounding box center [159, 199] width 11 height 11
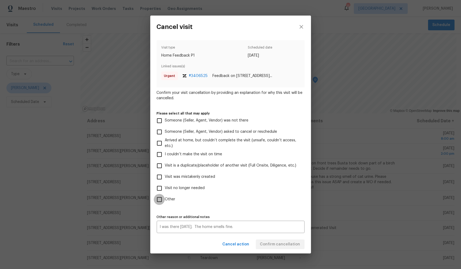
checkbox input "true"
click at [291, 243] on span "Confirm cancellation" at bounding box center [280, 244] width 40 height 7
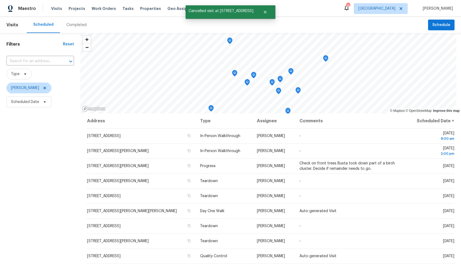
click at [70, 222] on div "Filters Reset ​ Type [PERSON_NAME] Scheduled Date" at bounding box center [40, 180] width 80 height 295
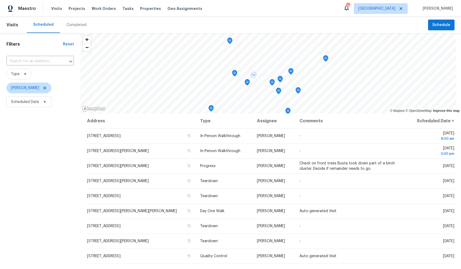
click at [57, 203] on div "Filters Reset ​ Type [PERSON_NAME] Scheduled Date" at bounding box center [40, 180] width 80 height 295
